Goal: Complete application form

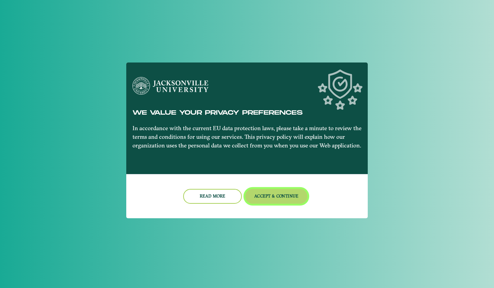
click at [255, 196] on button "Accept & Continue" at bounding box center [276, 196] width 62 height 15
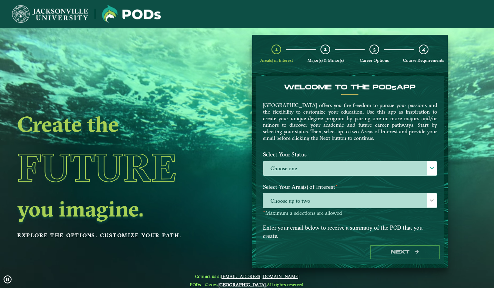
click at [310, 164] on label "Choose one" at bounding box center [350, 168] width 174 height 15
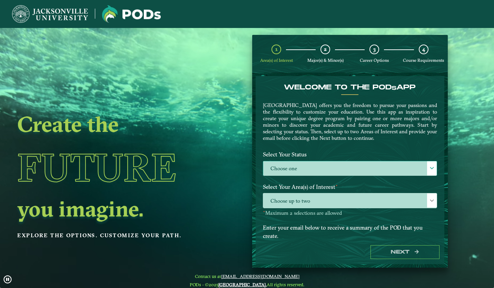
scroll to position [4, 30]
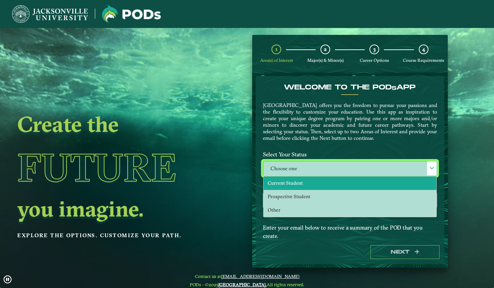
click at [309, 182] on li "Current Student" at bounding box center [350, 182] width 173 height 13
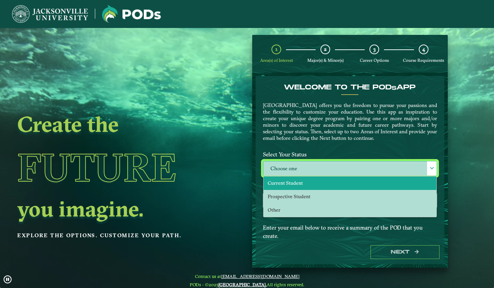
select select "[object Object]"
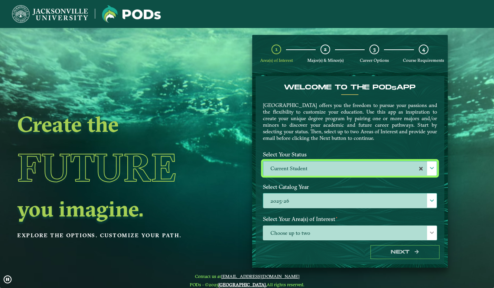
click at [309, 203] on label "2025-26" at bounding box center [350, 200] width 174 height 15
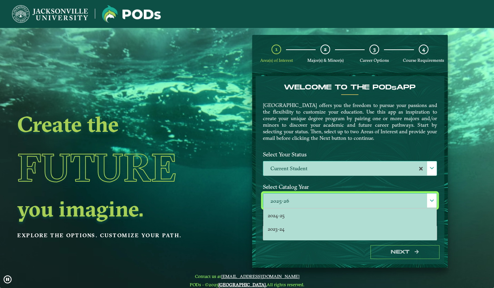
scroll to position [0, 0]
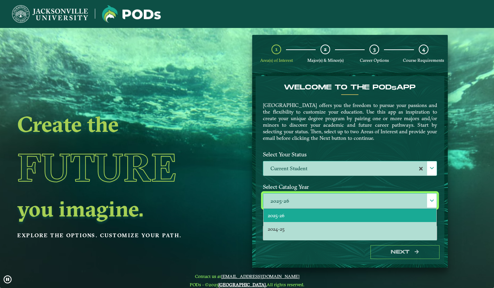
click at [309, 214] on li "2025-26" at bounding box center [350, 215] width 173 height 13
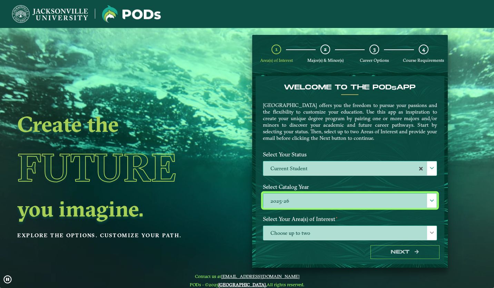
click at [297, 236] on span "Choose up to two" at bounding box center [350, 233] width 174 height 15
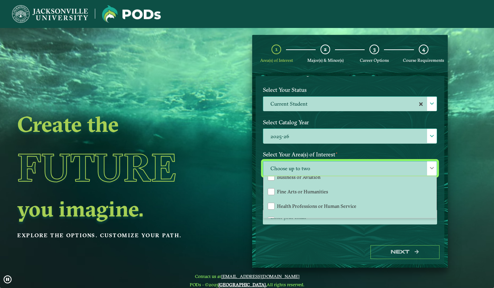
scroll to position [46, 0]
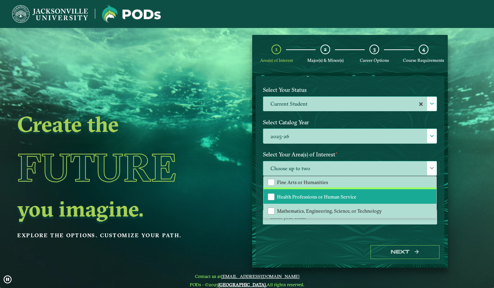
click at [303, 199] on li "Health Professions or Human Service" at bounding box center [350, 196] width 173 height 14
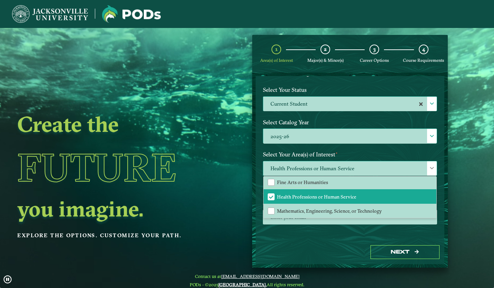
click at [303, 164] on span "Health Professions or Human Service" at bounding box center [350, 168] width 174 height 15
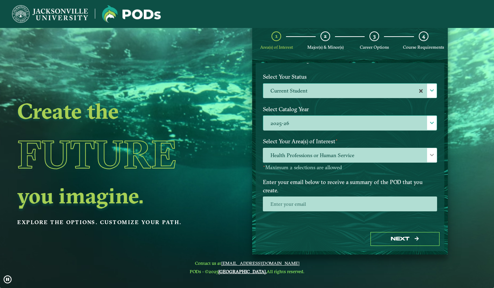
scroll to position [14, 0]
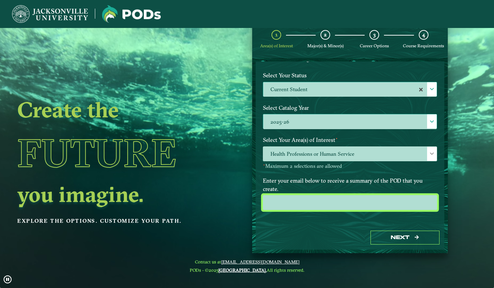
click at [316, 203] on input "email" at bounding box center [350, 202] width 174 height 15
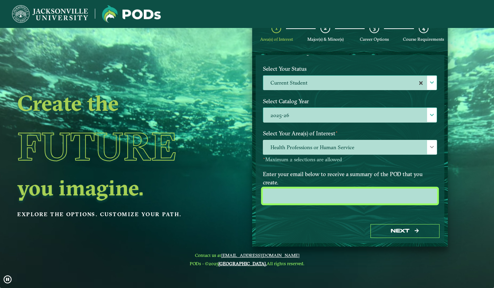
scroll to position [21, 0]
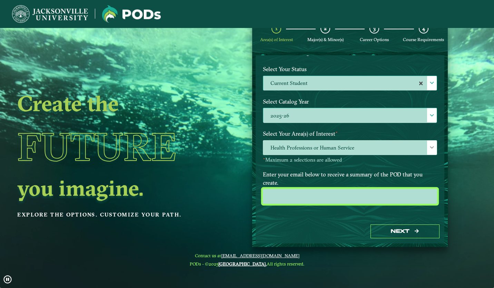
type input "[EMAIL_ADDRESS][DOMAIN_NAME]"
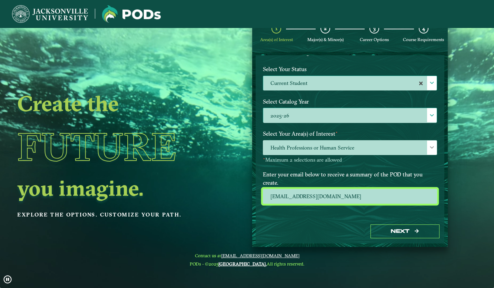
scroll to position [28, 0]
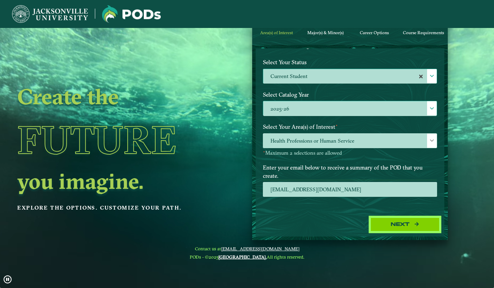
click at [378, 221] on button "Next" at bounding box center [405, 224] width 69 height 14
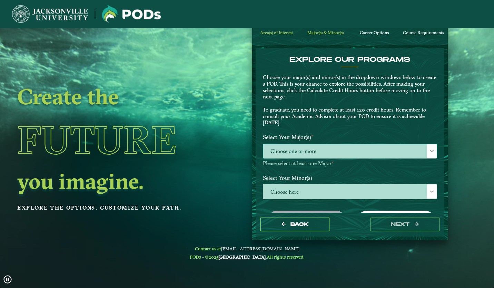
click at [304, 145] on span "Choose one or more" at bounding box center [350, 151] width 174 height 15
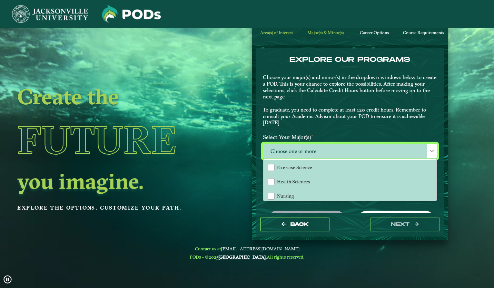
scroll to position [4, 30]
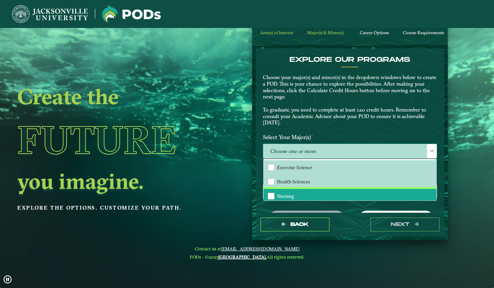
click at [293, 192] on li "Nursing" at bounding box center [350, 196] width 173 height 14
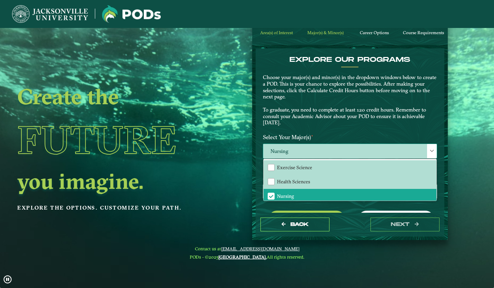
click at [308, 150] on span "Nursing" at bounding box center [350, 151] width 174 height 15
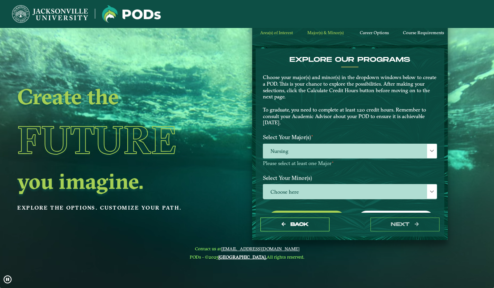
scroll to position [30, 0]
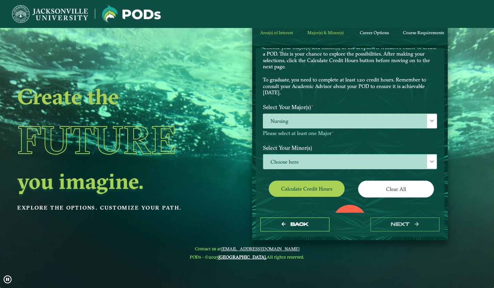
click at [309, 160] on span "Choose here" at bounding box center [350, 161] width 174 height 15
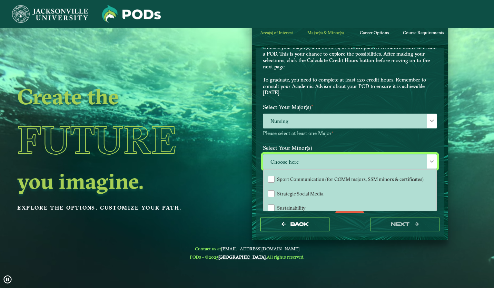
scroll to position [743, 0]
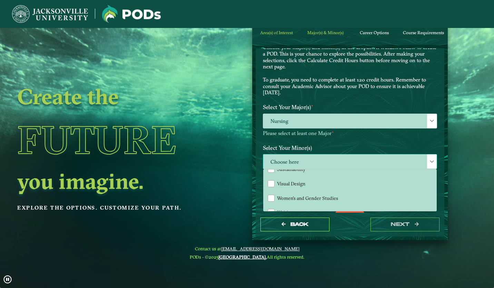
click at [307, 159] on span "Choose here" at bounding box center [350, 161] width 174 height 15
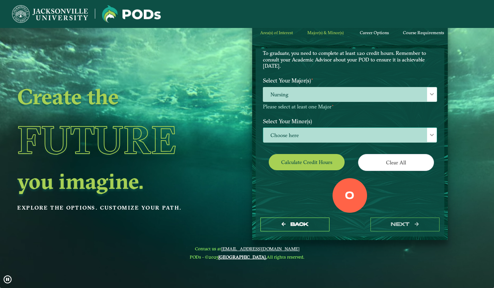
scroll to position [57, 0]
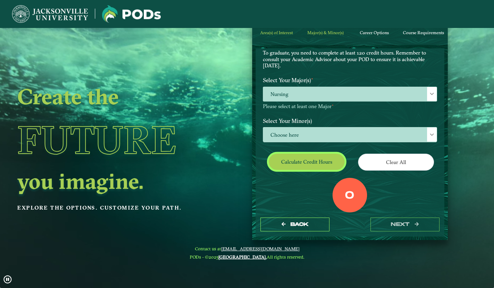
click at [329, 167] on button "Calculate credit hours" at bounding box center [307, 162] width 76 height 16
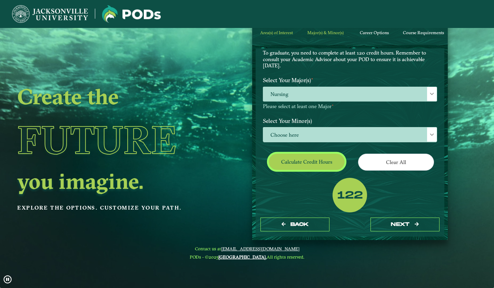
scroll to position [68, 0]
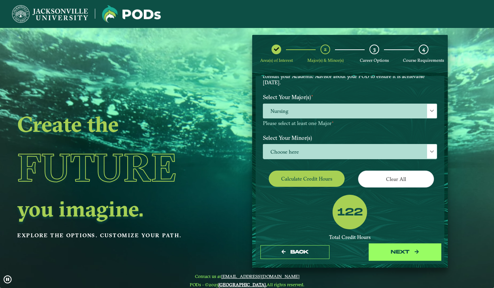
click at [409, 251] on button "next" at bounding box center [405, 252] width 69 height 14
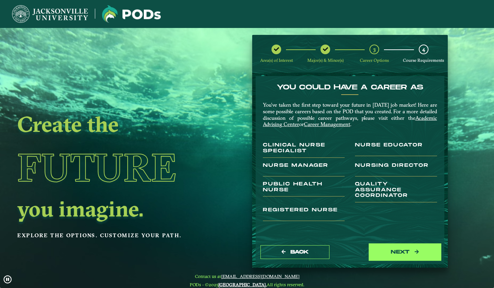
click at [410, 255] on button "next" at bounding box center [405, 252] width 69 height 14
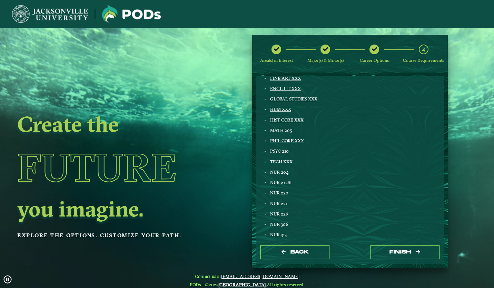
scroll to position [126, 0]
